Goal: Navigation & Orientation: Find specific page/section

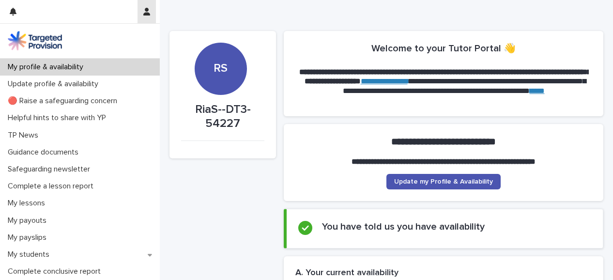
click at [147, 15] on icon "button" at bounding box center [146, 12] width 7 height 8
click at [13, 11] on div at bounding box center [306, 140] width 613 height 280
click at [15, 12] on icon "button" at bounding box center [13, 12] width 7 height 8
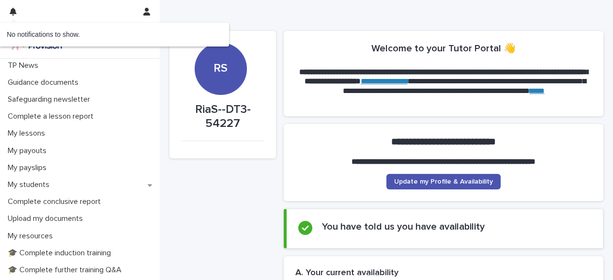
scroll to position [69, 0]
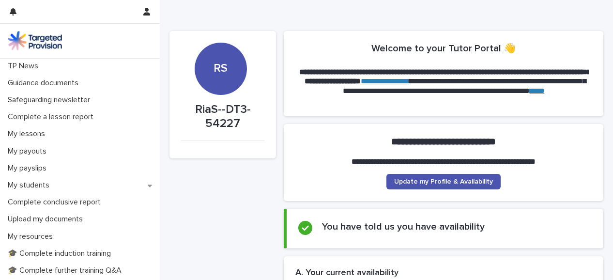
click at [69, 95] on p "Safeguarding newsletter" at bounding box center [51, 99] width 94 height 9
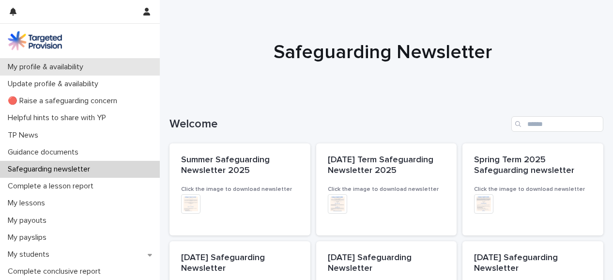
click at [69, 70] on p "My profile & availability" at bounding box center [47, 66] width 87 height 9
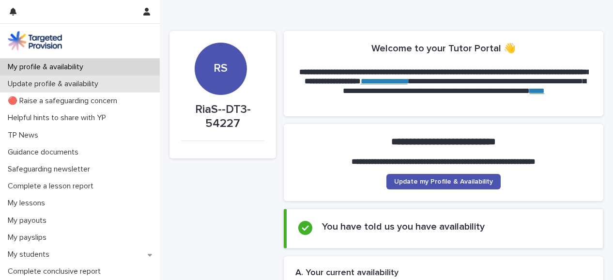
click at [68, 84] on p "Update profile & availability" at bounding box center [55, 83] width 102 height 9
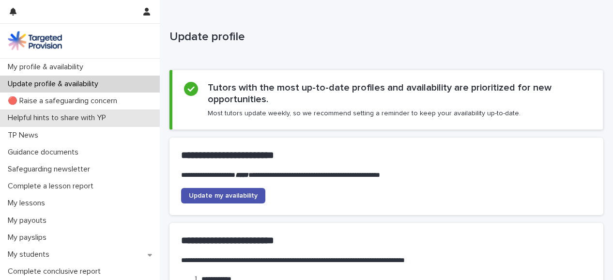
click at [69, 117] on p "Helpful hints to share with YP" at bounding box center [59, 117] width 110 height 9
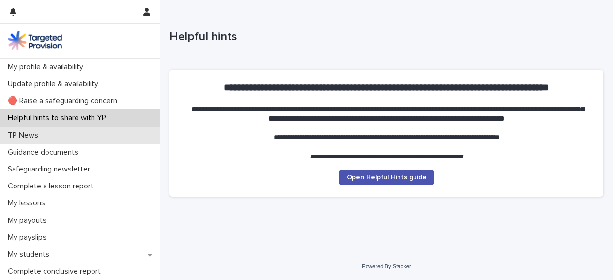
click at [68, 132] on div "TP News" at bounding box center [80, 135] width 160 height 17
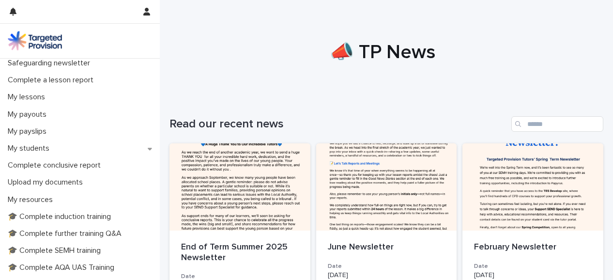
scroll to position [109, 0]
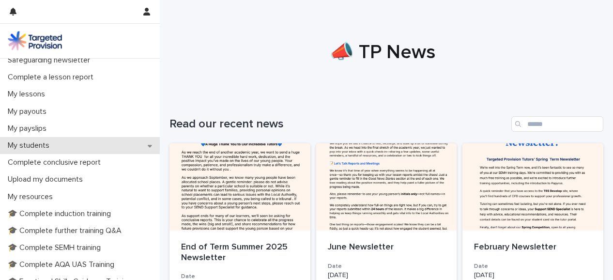
click at [57, 146] on div "My students" at bounding box center [80, 145] width 160 height 17
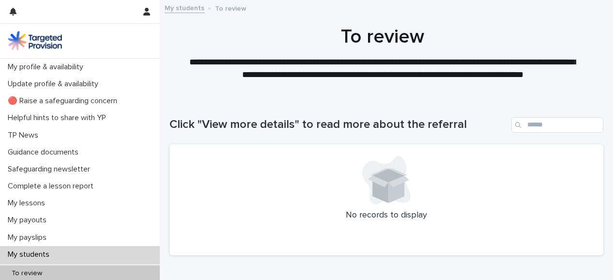
drag, startPoint x: 57, startPoint y: 146, endPoint x: 220, endPoint y: 92, distance: 171.5
click at [220, 92] on div at bounding box center [383, 48] width 446 height 97
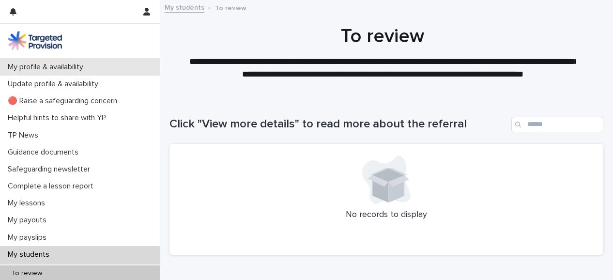
click at [62, 62] on p "My profile & availability" at bounding box center [47, 66] width 87 height 9
